Goal: Task Accomplishment & Management: Use online tool/utility

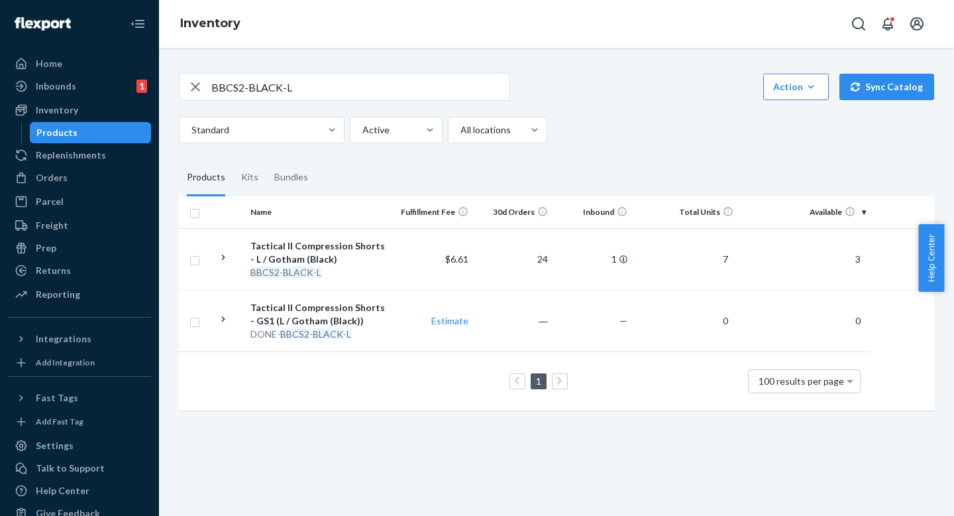
scroll to position [0, 53]
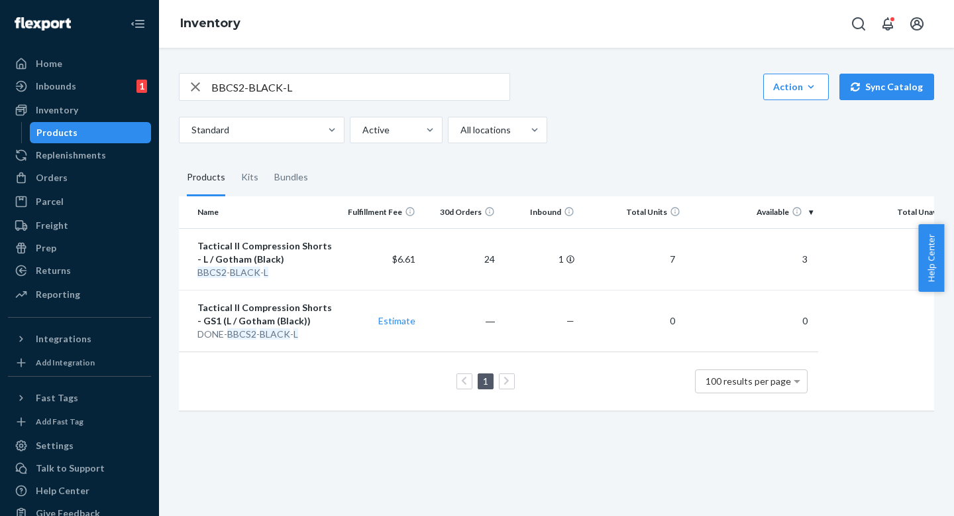
click at [684, 178] on fieldset "Products Kits Bundles" at bounding box center [556, 177] width 755 height 37
click at [684, 167] on fieldset "Products Kits Bundles" at bounding box center [556, 177] width 755 height 37
click at [684, 169] on fieldset "Products Kits Bundles" at bounding box center [556, 177] width 755 height 37
click at [684, 168] on fieldset "Products Kits Bundles" at bounding box center [556, 177] width 755 height 37
drag, startPoint x: 680, startPoint y: 182, endPoint x: 679, endPoint y: 154, distance: 27.2
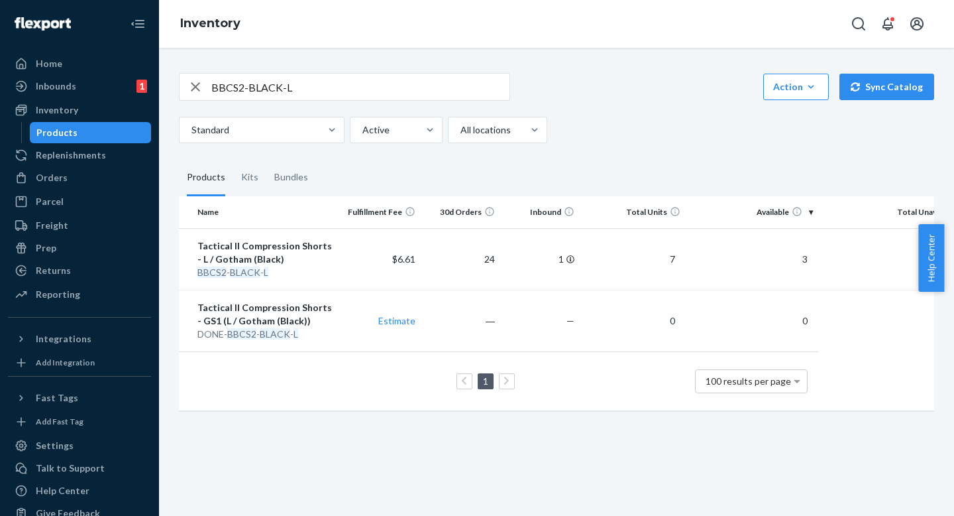
click at [679, 180] on fieldset "Products Kits Bundles" at bounding box center [556, 177] width 755 height 37
click at [679, 154] on div "BBCS2-BLACK-L Action Create product Create kit or bundle Bulk create products B…" at bounding box center [556, 240] width 775 height 366
drag, startPoint x: 676, startPoint y: 162, endPoint x: 676, endPoint y: 152, distance: 10.6
click at [676, 152] on div "BBCS2-BLACK-L Action Create product Create kit or bundle Bulk create products B…" at bounding box center [556, 240] width 775 height 366
click at [673, 164] on fieldset "Products Kits Bundles" at bounding box center [556, 177] width 755 height 37
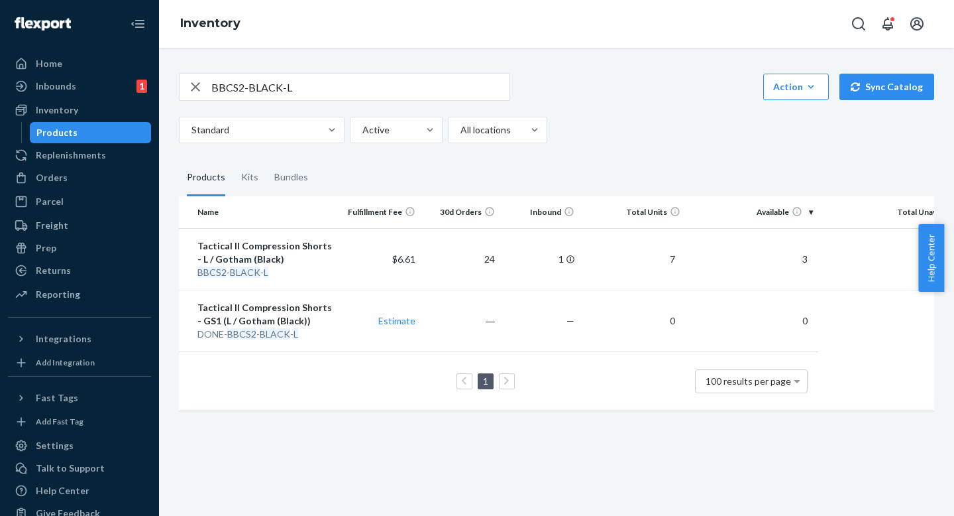
click at [669, 171] on fieldset "Products Kits Bundles" at bounding box center [556, 177] width 755 height 37
click at [669, 168] on fieldset "Products Kits Bundles" at bounding box center [556, 177] width 755 height 37
drag, startPoint x: 666, startPoint y: 180, endPoint x: 663, endPoint y: 137, distance: 43.8
click at [666, 180] on fieldset "Products Kits Bundles" at bounding box center [556, 177] width 755 height 37
click at [663, 137] on div "Standard Active All locations" at bounding box center [551, 130] width 745 height 27
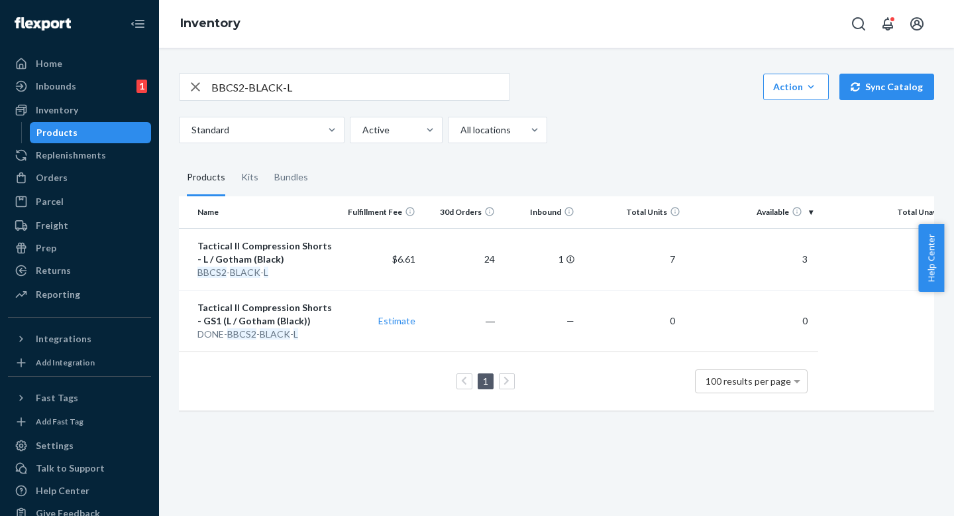
click at [613, 179] on fieldset "Products Kits Bundles" at bounding box center [556, 177] width 755 height 37
click at [613, 166] on fieldset "Products Kits Bundles" at bounding box center [556, 177] width 755 height 37
click at [613, 177] on fieldset "Products Kits Bundles" at bounding box center [556, 177] width 755 height 37
click at [612, 177] on fieldset "Products Kits Bundles" at bounding box center [556, 177] width 755 height 37
click at [612, 176] on fieldset "Products Kits Bundles" at bounding box center [556, 177] width 755 height 37
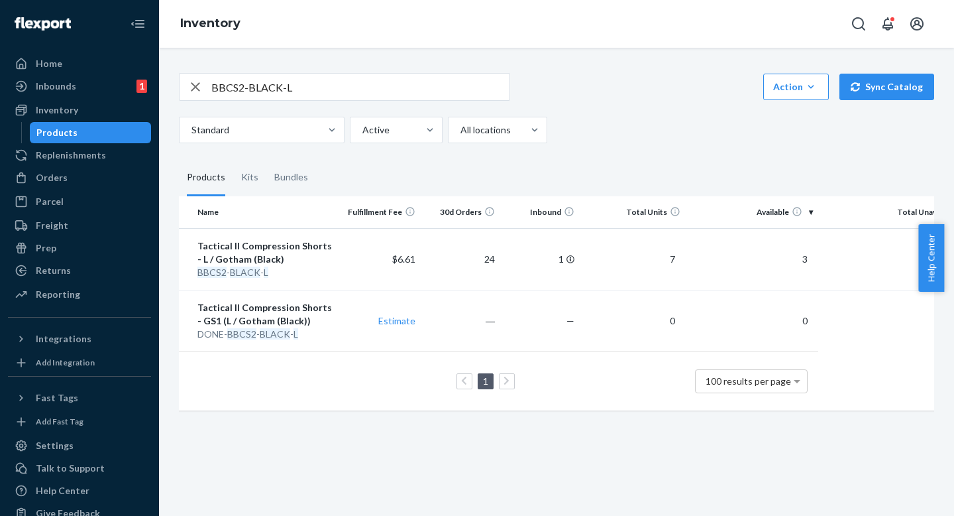
click at [610, 176] on fieldset "Products Kits Bundles" at bounding box center [556, 177] width 755 height 37
click at [614, 176] on fieldset "Products Kits Bundles" at bounding box center [556, 177] width 755 height 37
drag, startPoint x: 613, startPoint y: 183, endPoint x: 613, endPoint y: 153, distance: 29.8
click at [613, 181] on fieldset "Products Kits Bundles" at bounding box center [556, 177] width 755 height 37
click at [613, 140] on div "Standard Active All locations" at bounding box center [551, 130] width 745 height 27
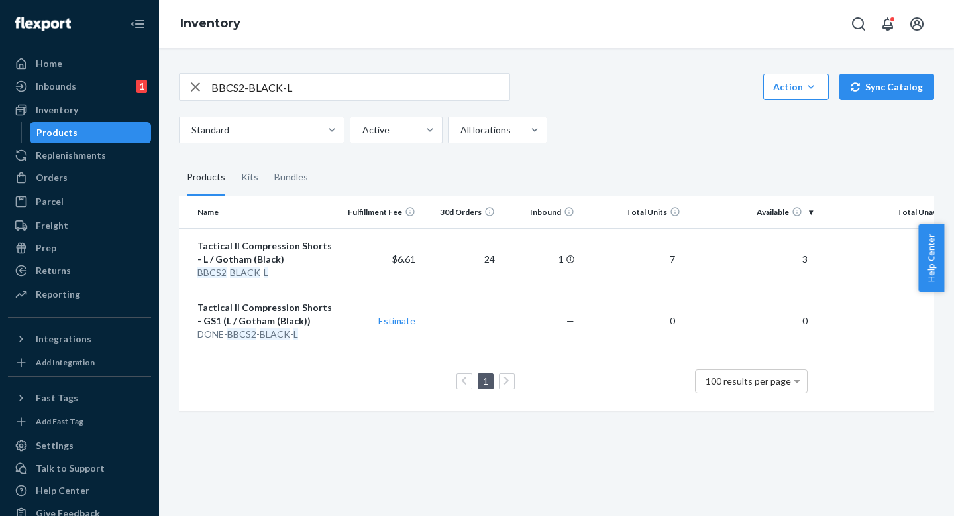
click at [613, 143] on div "BBCS2-BLACK-L Action Create product Create kit or bundle Bulk create products B…" at bounding box center [556, 240] width 775 height 366
click at [613, 138] on div "Standard Active All locations" at bounding box center [551, 130] width 745 height 27
click at [613, 144] on div "BBCS2-BLACK-L Action Create product Create kit or bundle Bulk create products B…" at bounding box center [556, 240] width 775 height 366
click at [307, 90] on input "BBCS2-BLACK-L" at bounding box center [360, 87] width 298 height 27
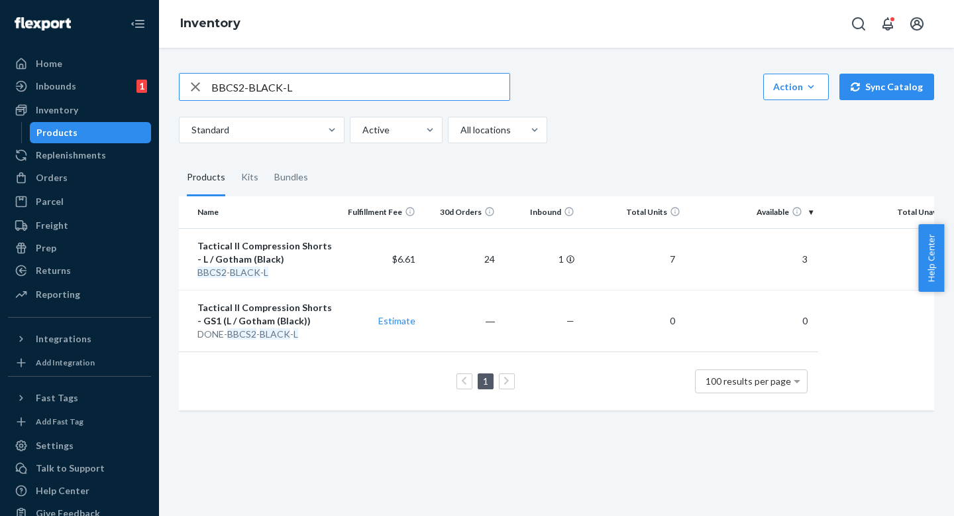
click at [307, 90] on input "BBCS2-BLACK-L" at bounding box center [360, 87] width 298 height 27
paste input "AS3"
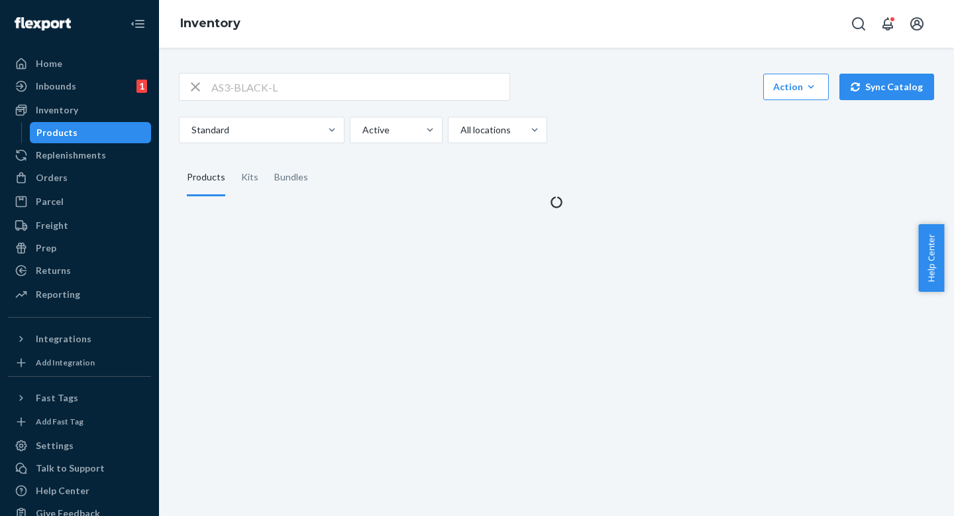
scroll to position [0, 0]
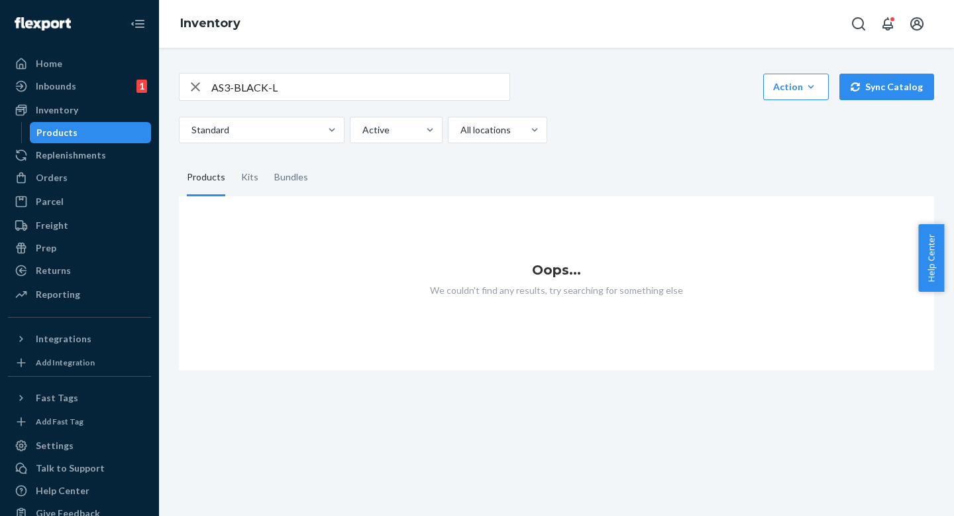
click at [298, 91] on input "AS3-BLACK-L" at bounding box center [360, 87] width 298 height 27
paste input "BBCS2-BRIGHTNAVY-X"
type input "BBCS2-BRIGHTNAVY-XL"
